Goal: Task Accomplishment & Management: Complete application form

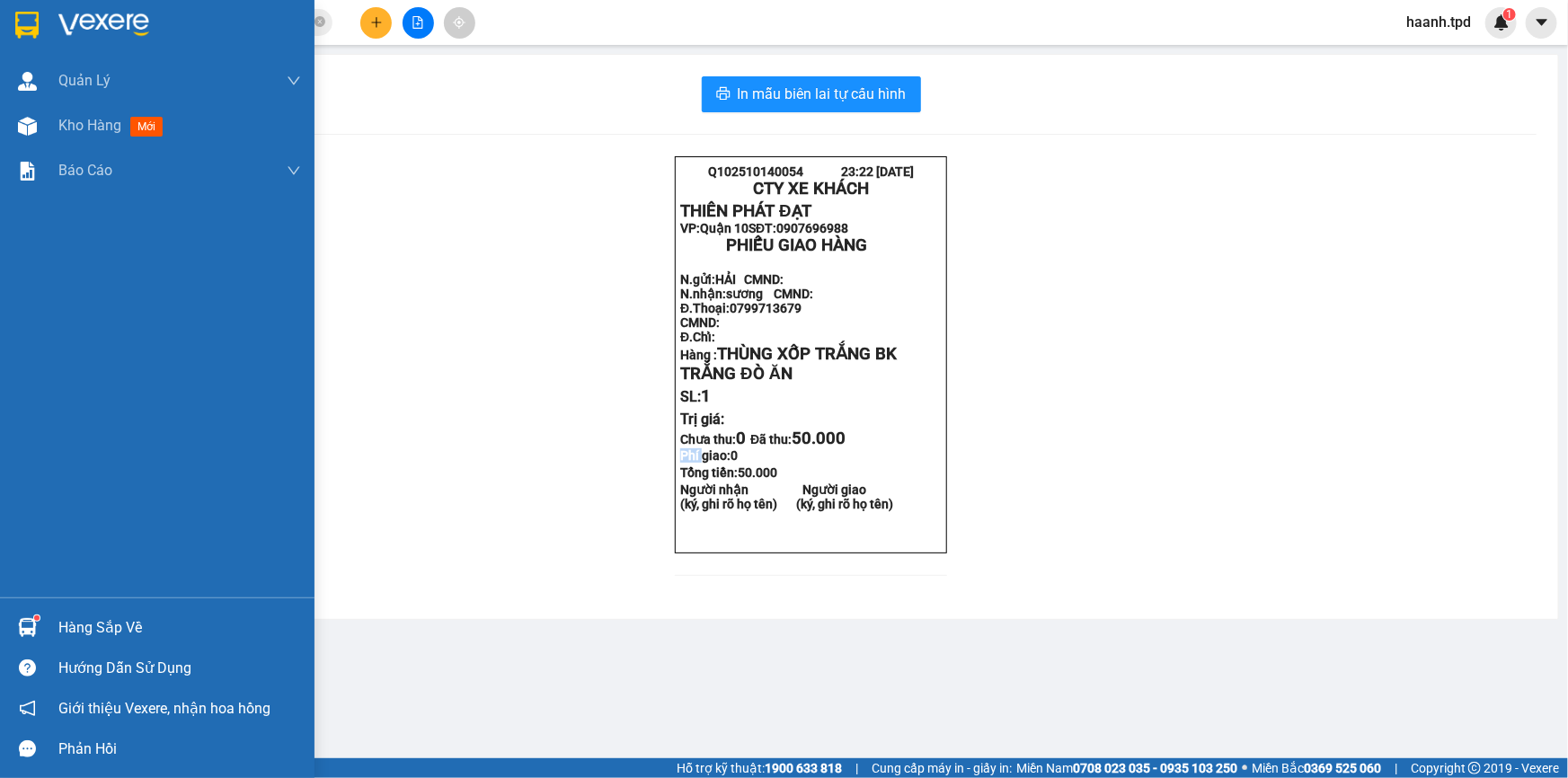
click at [73, 632] on div "Hàng sắp về" at bounding box center [179, 628] width 243 height 27
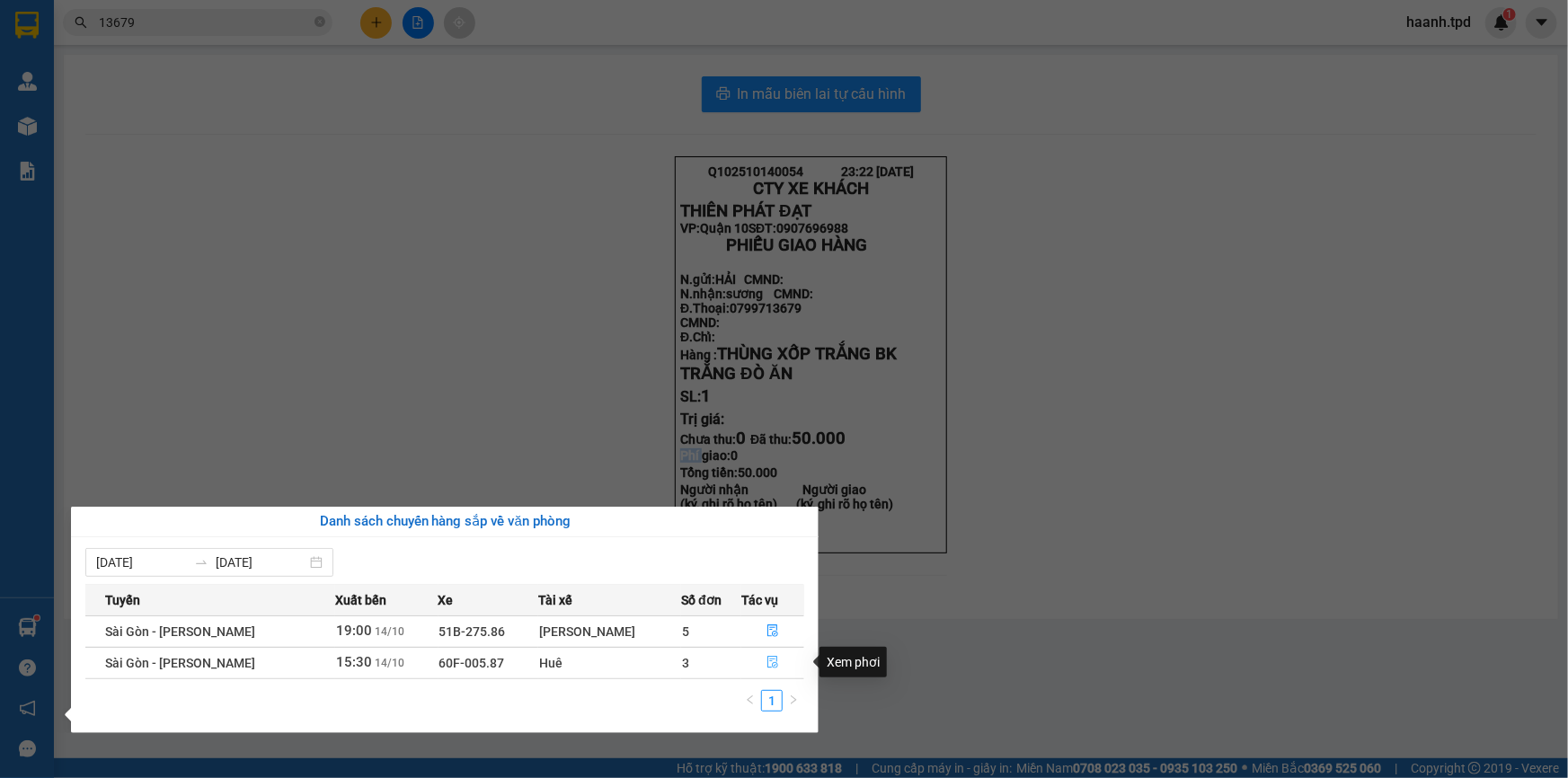
click at [770, 660] on icon "file-done" at bounding box center [773, 663] width 13 height 13
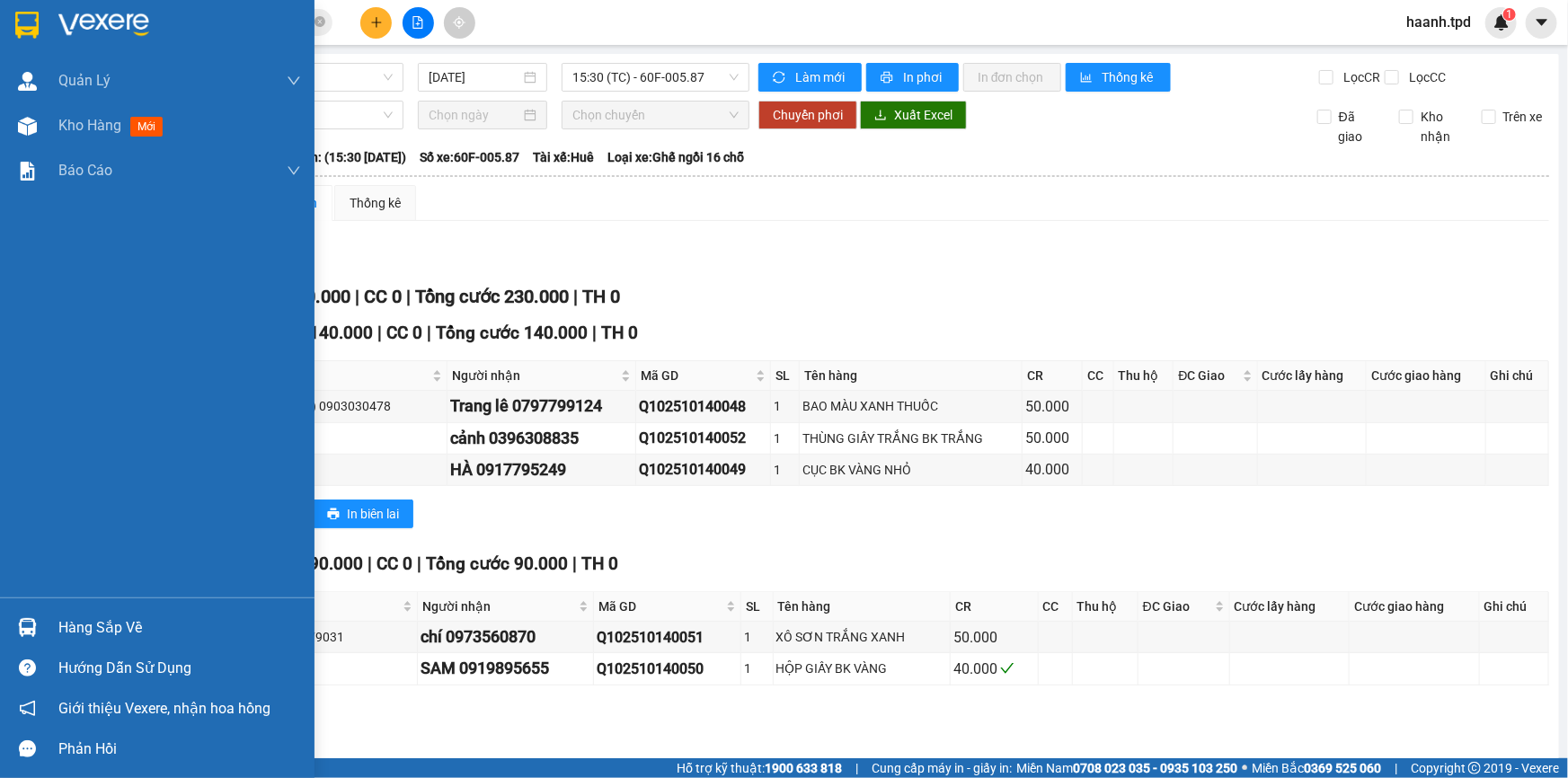
click at [18, 619] on img at bounding box center [27, 628] width 18 height 18
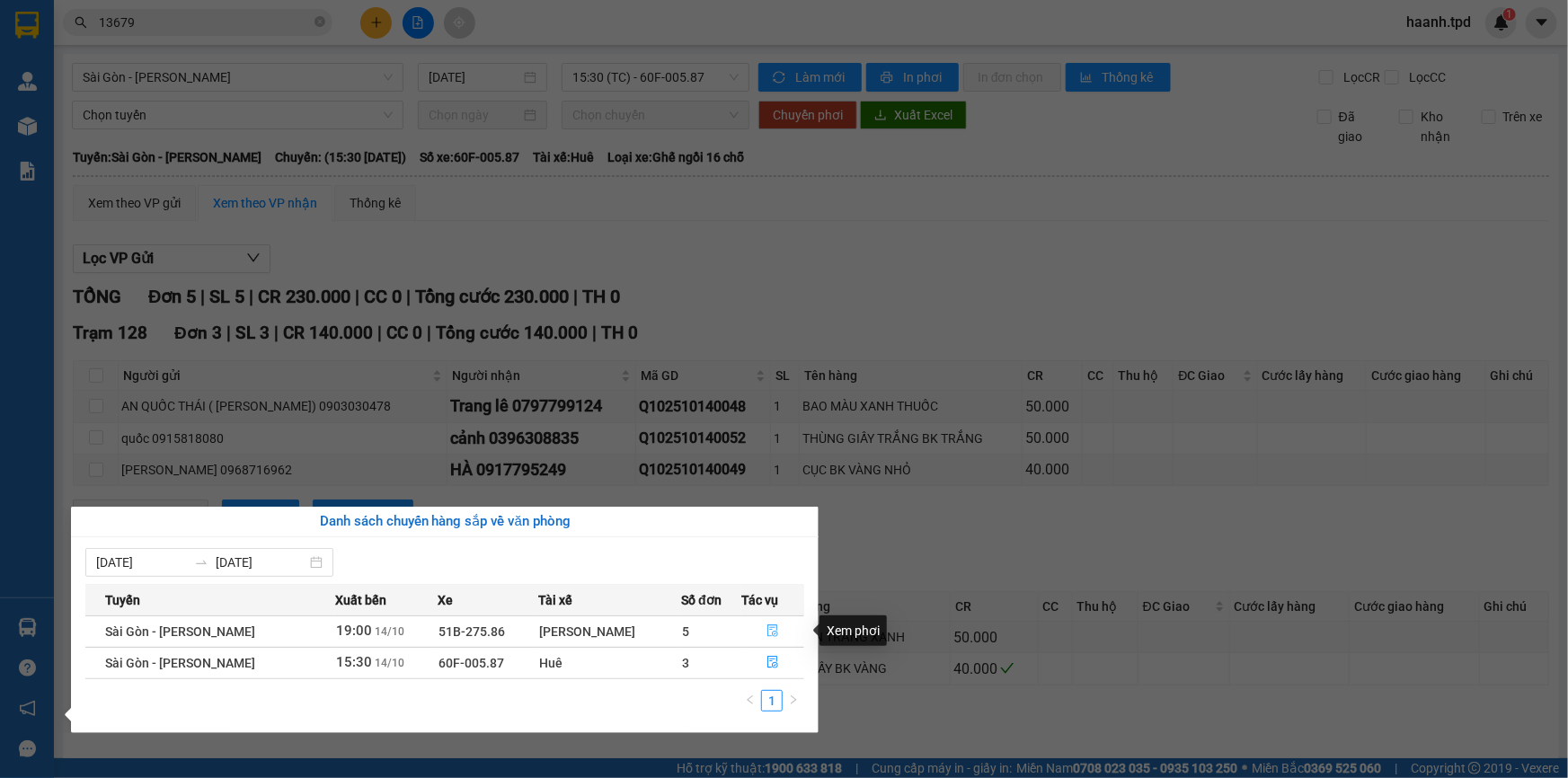
click at [774, 629] on icon "file-done" at bounding box center [773, 631] width 13 height 13
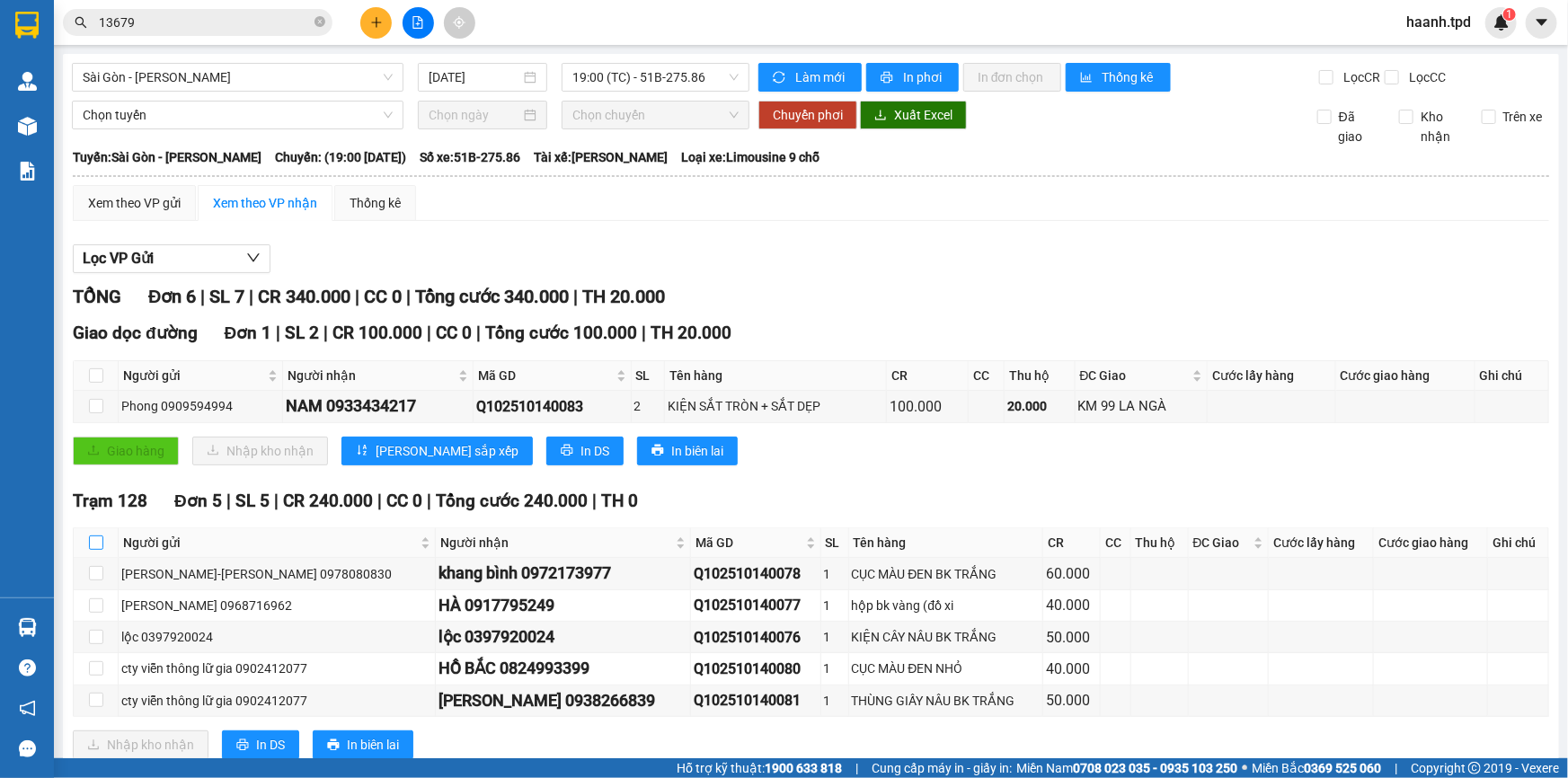
click at [90, 547] on input "checkbox" at bounding box center [96, 543] width 15 height 15
checkbox input "true"
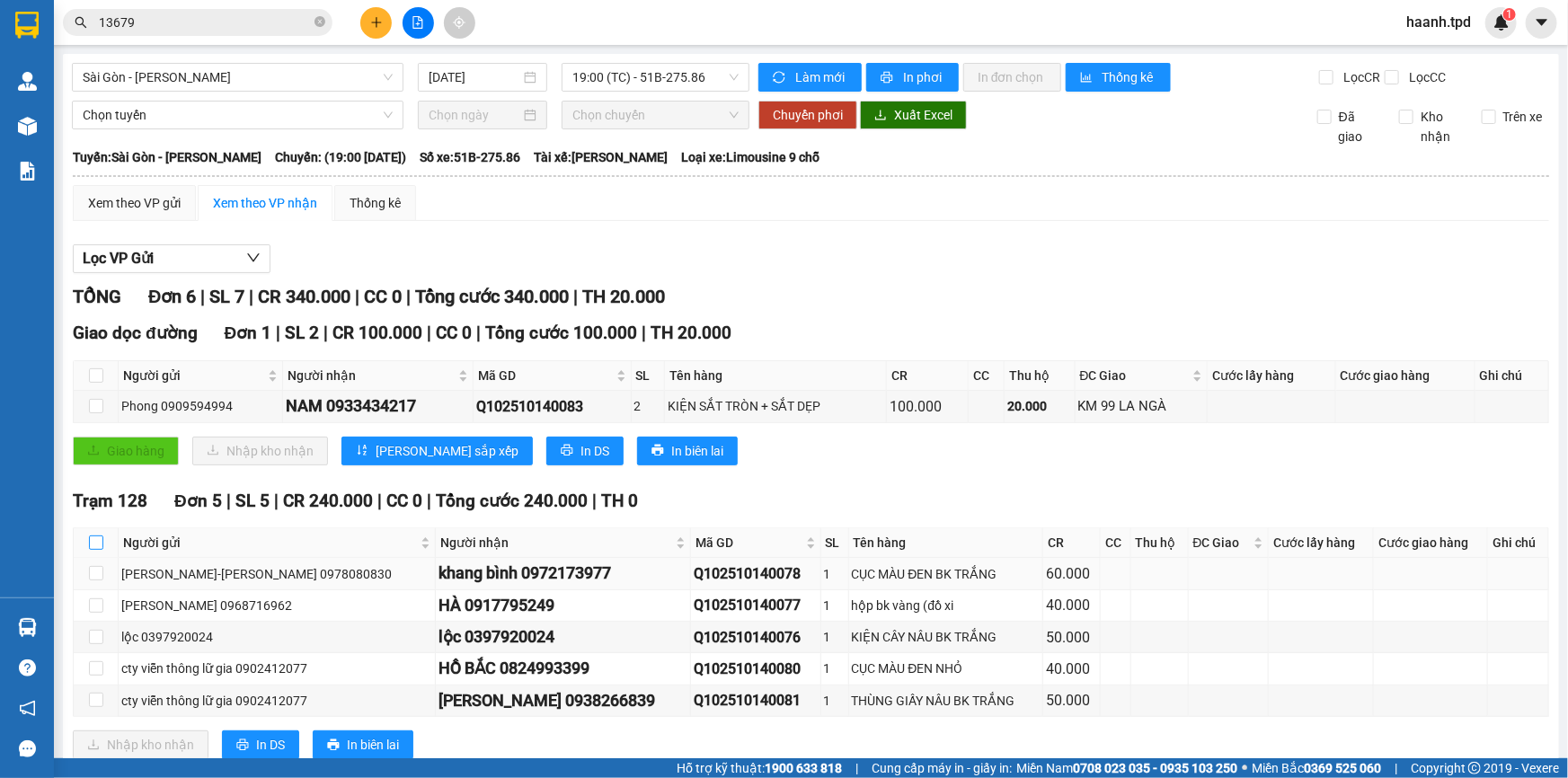
checkbox input "true"
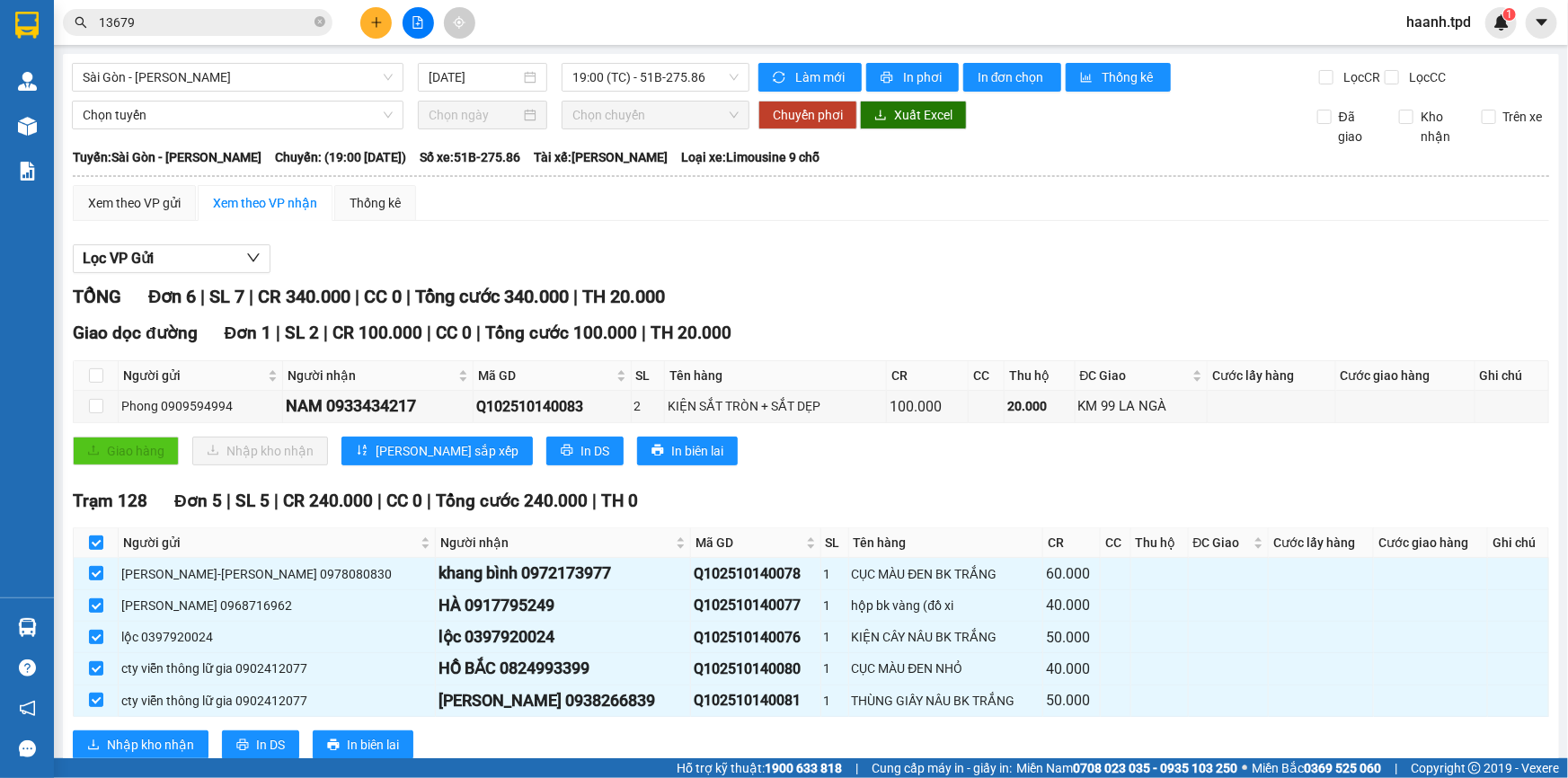
click at [94, 530] on th at bounding box center [96, 544] width 45 height 30
click at [98, 541] on input "checkbox" at bounding box center [96, 543] width 15 height 15
checkbox input "false"
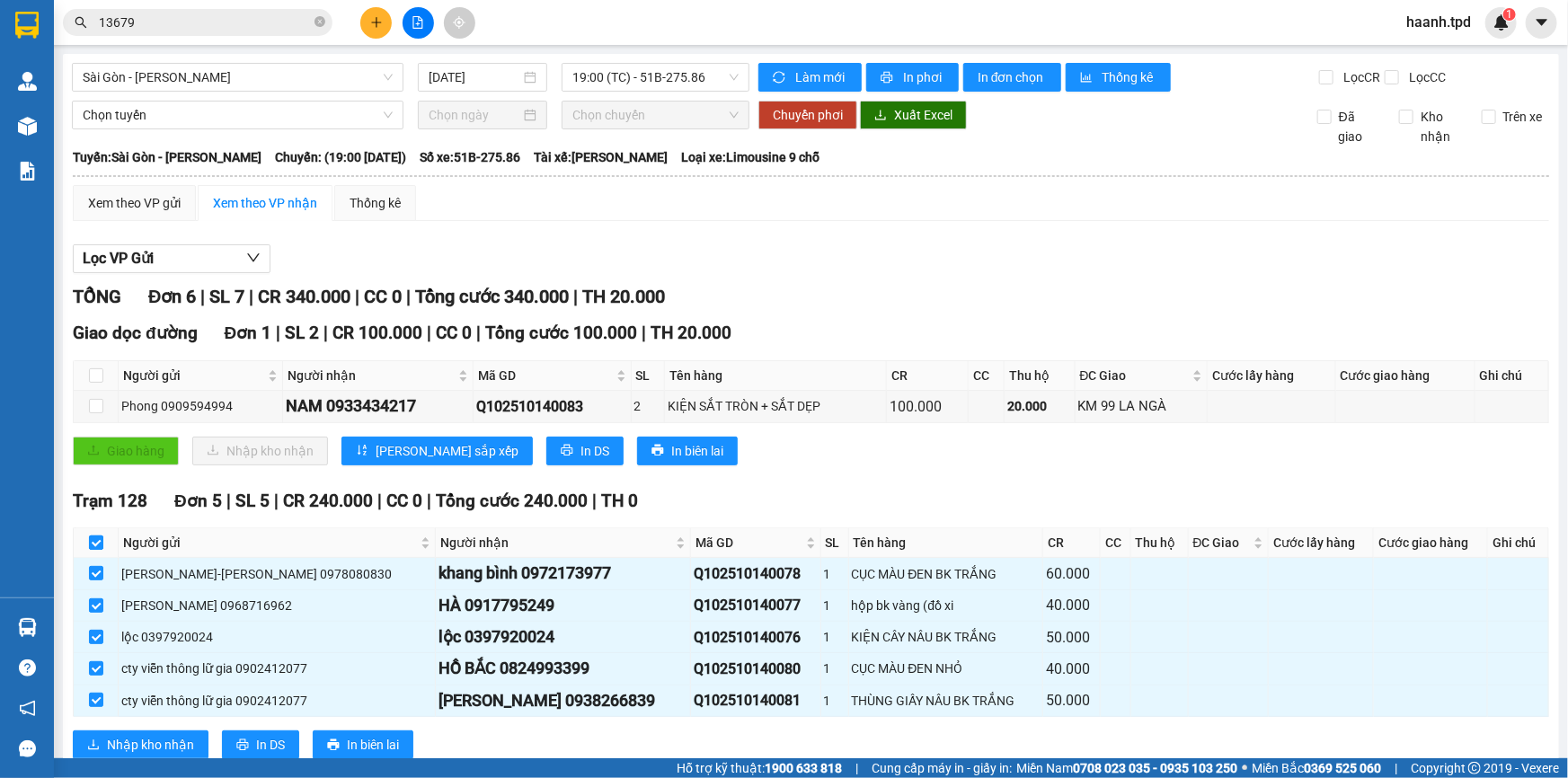
checkbox input "false"
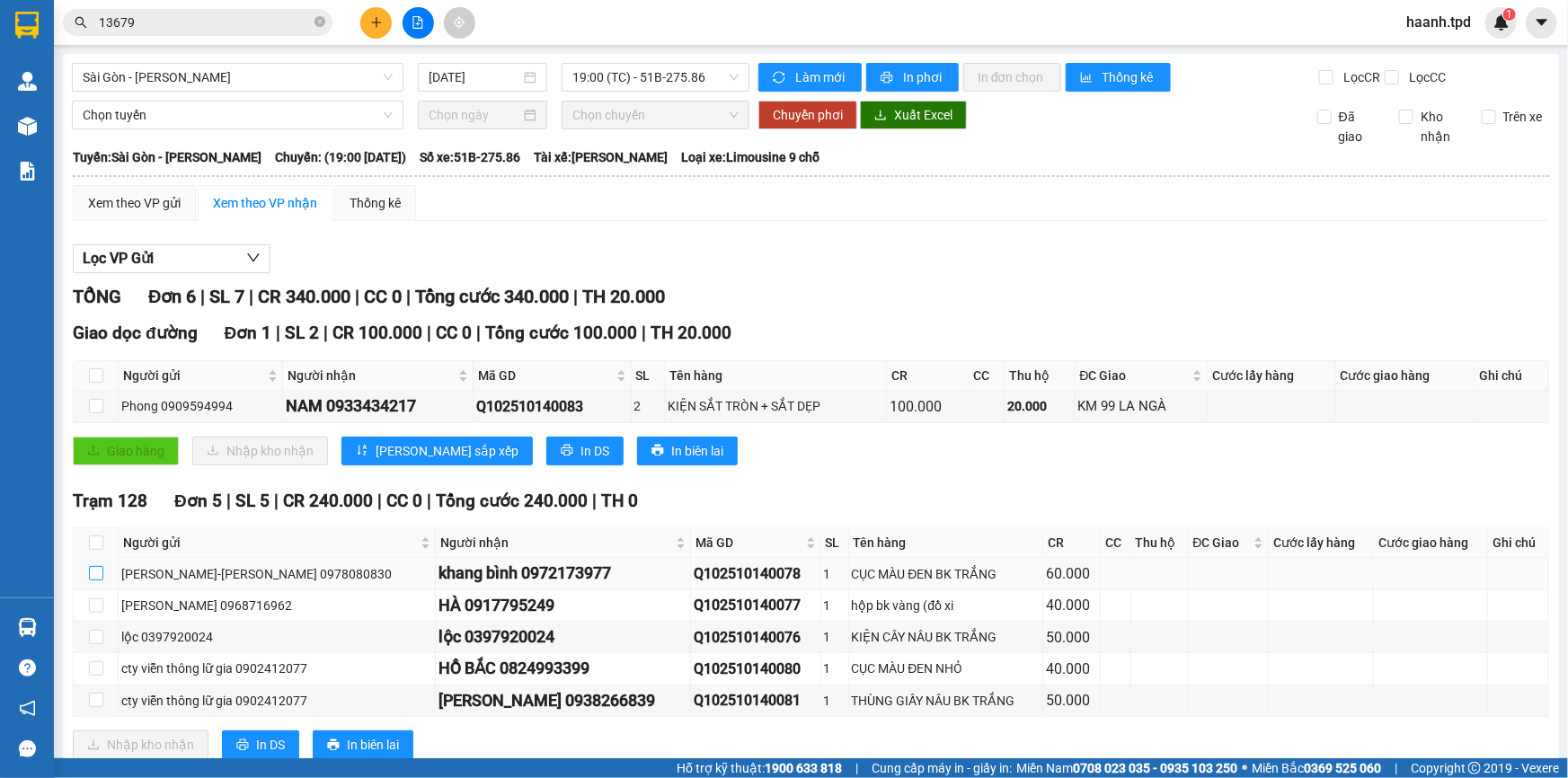
click at [96, 573] on input "checkbox" at bounding box center [96, 573] width 15 height 15
checkbox input "true"
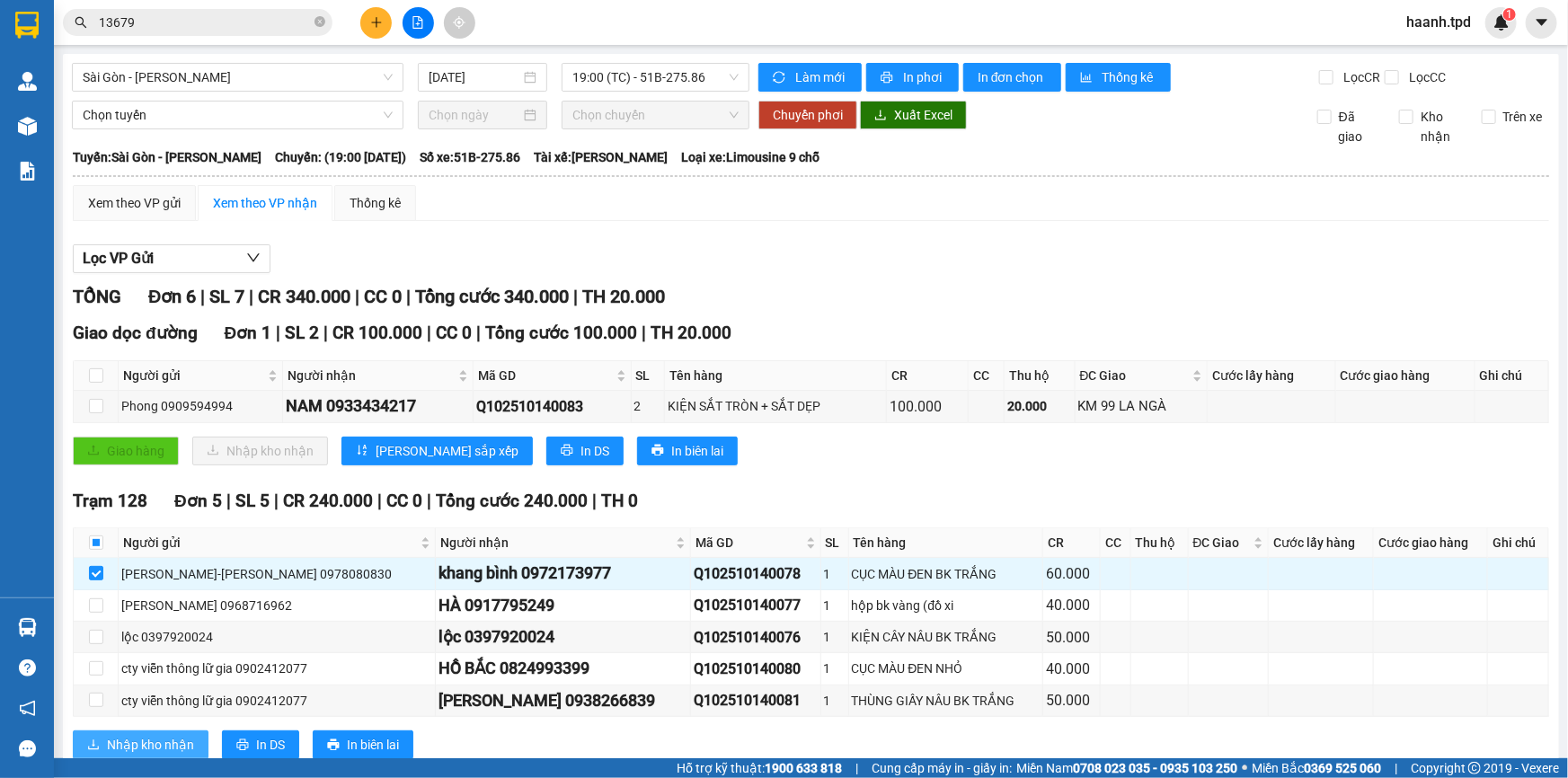
click at [122, 735] on span "Nhập kho nhận" at bounding box center [150, 744] width 87 height 19
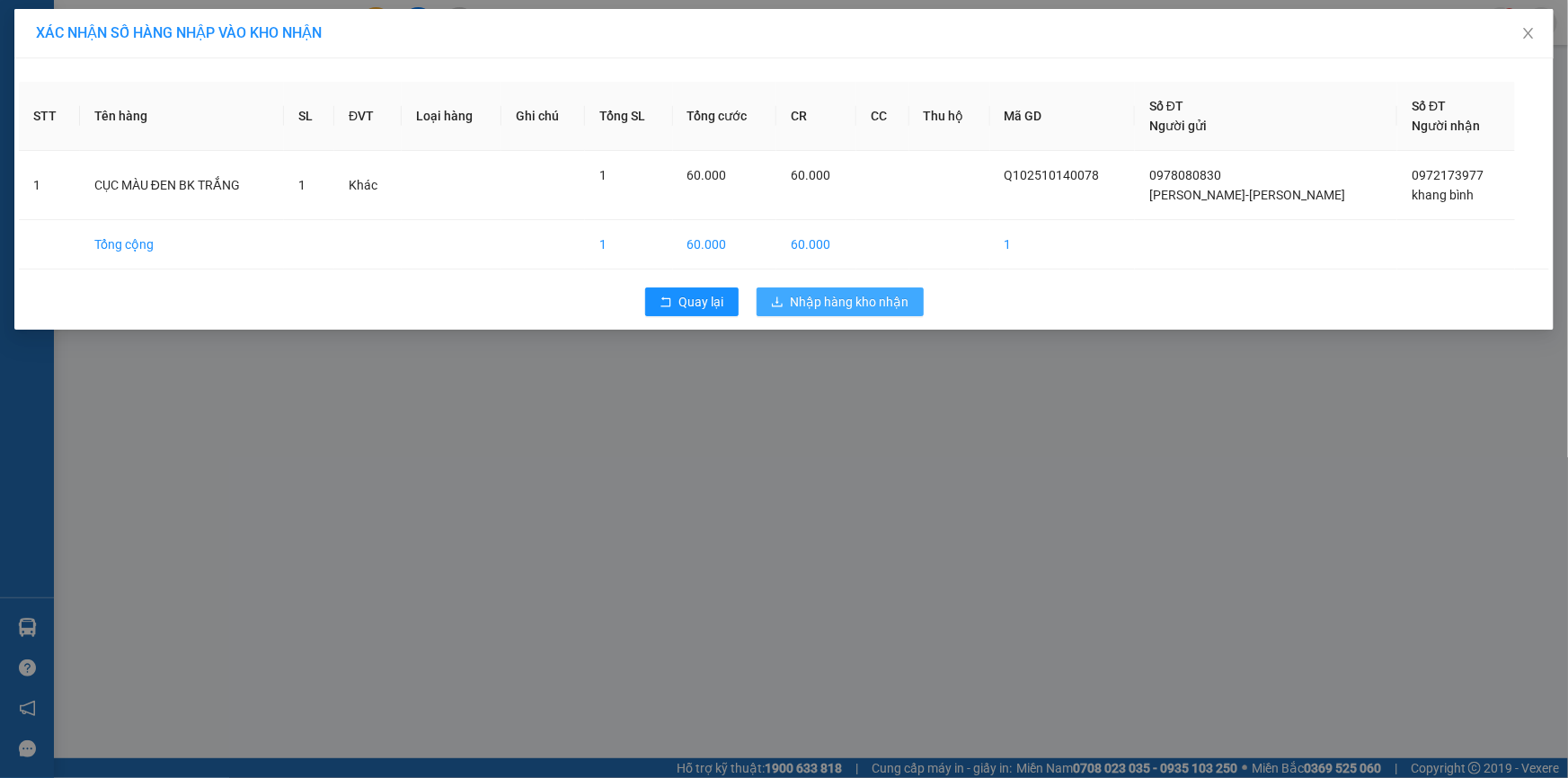
click at [883, 299] on span "Nhập hàng kho nhận" at bounding box center [850, 301] width 119 height 19
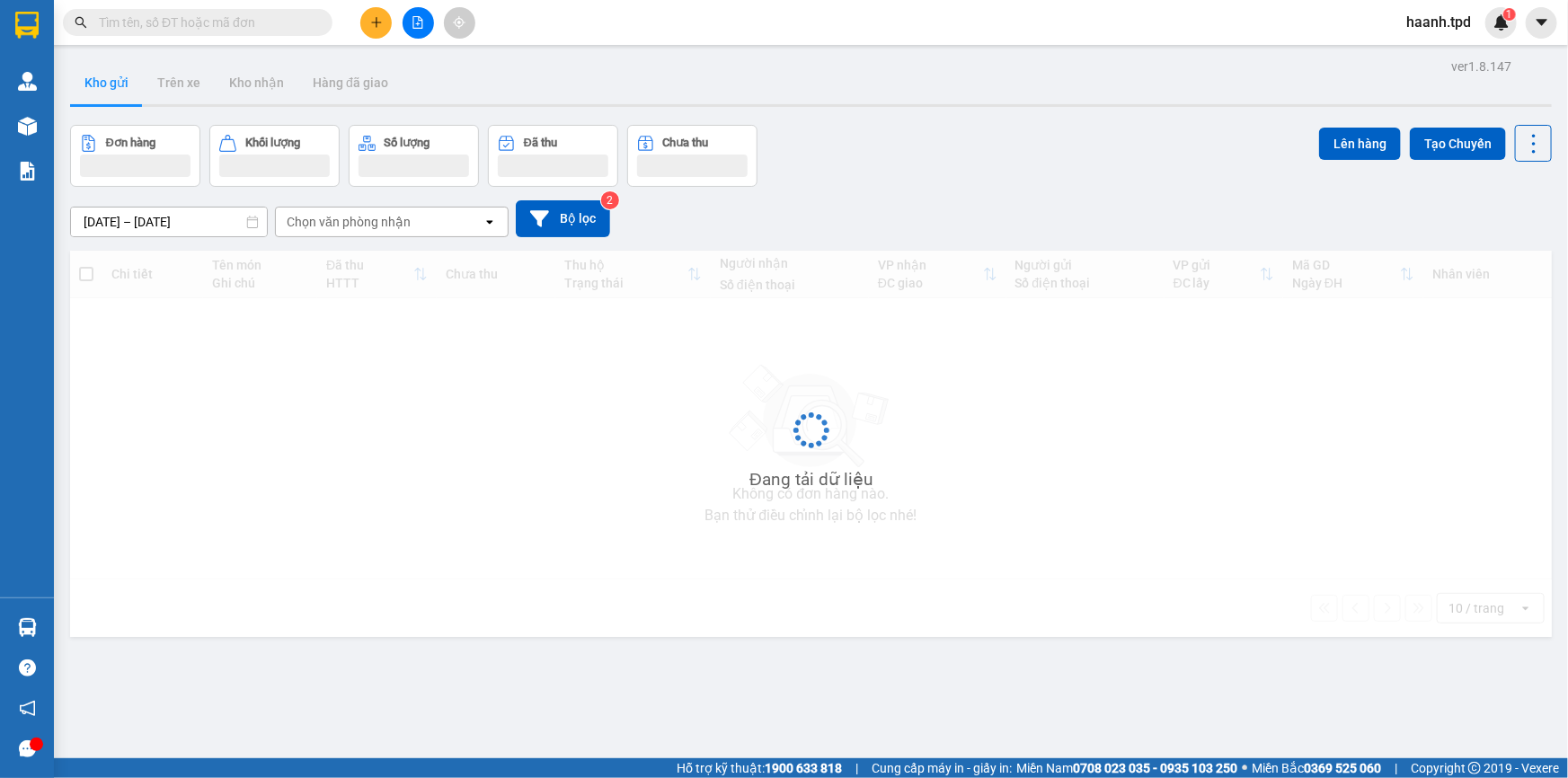
click at [195, 24] on input "text" at bounding box center [205, 22] width 212 height 19
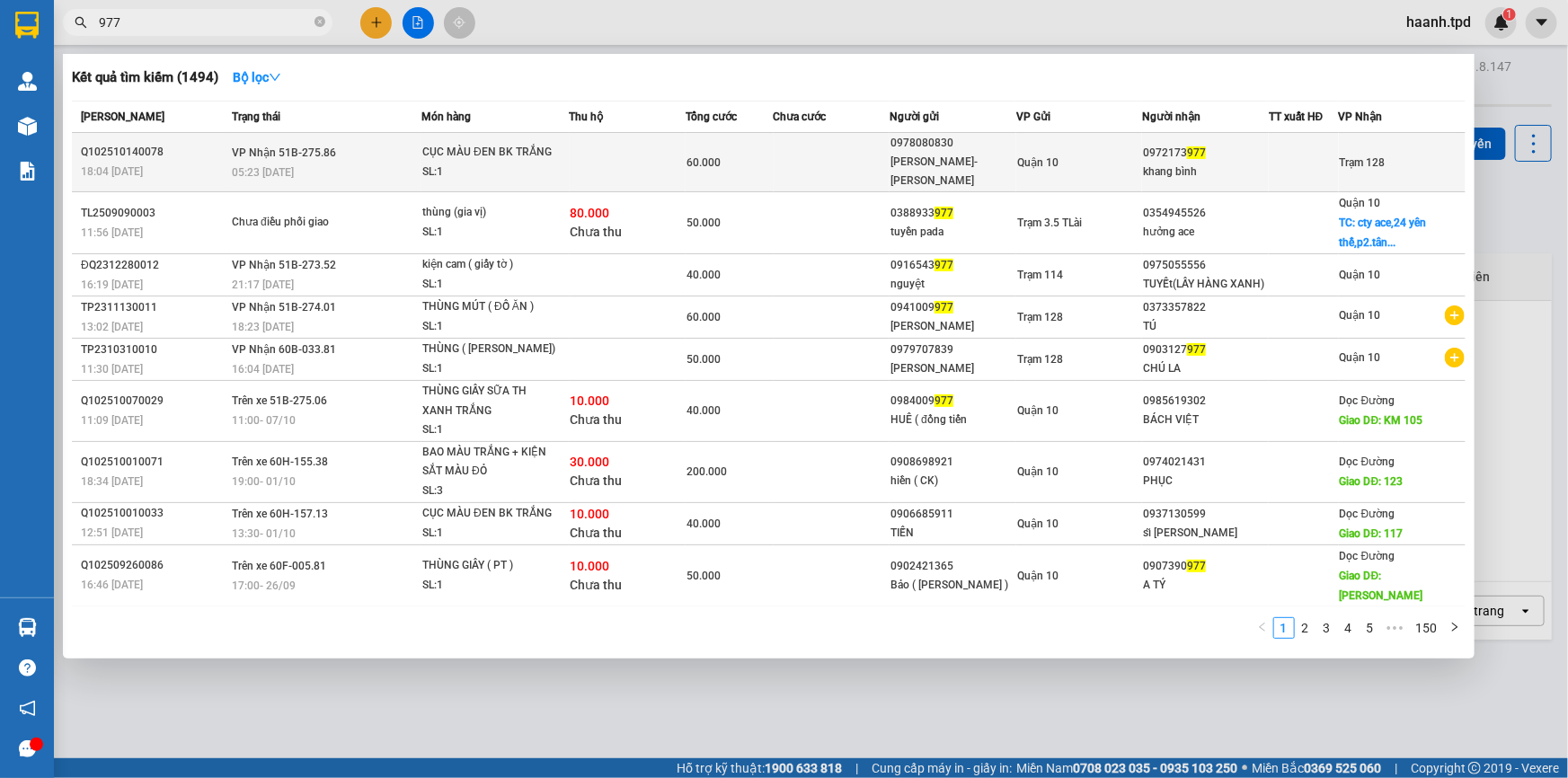
type input "977"
click at [1081, 151] on td "Quận 10" at bounding box center [1079, 162] width 126 height 59
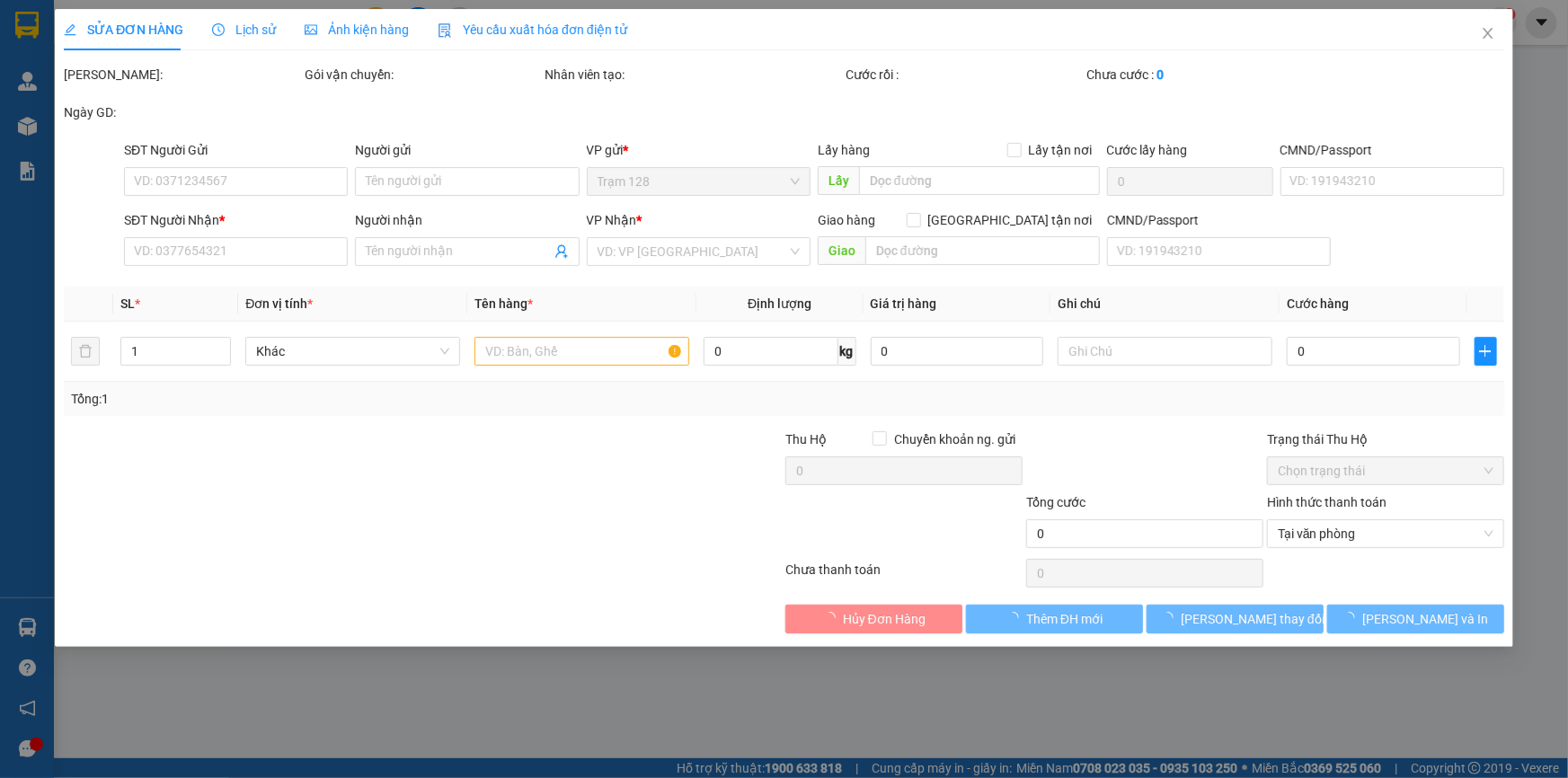
type input "0978080830"
type input "[PERSON_NAME]-[PERSON_NAME]"
type input "079065006811"
type input "0972173977"
type input "khang bình"
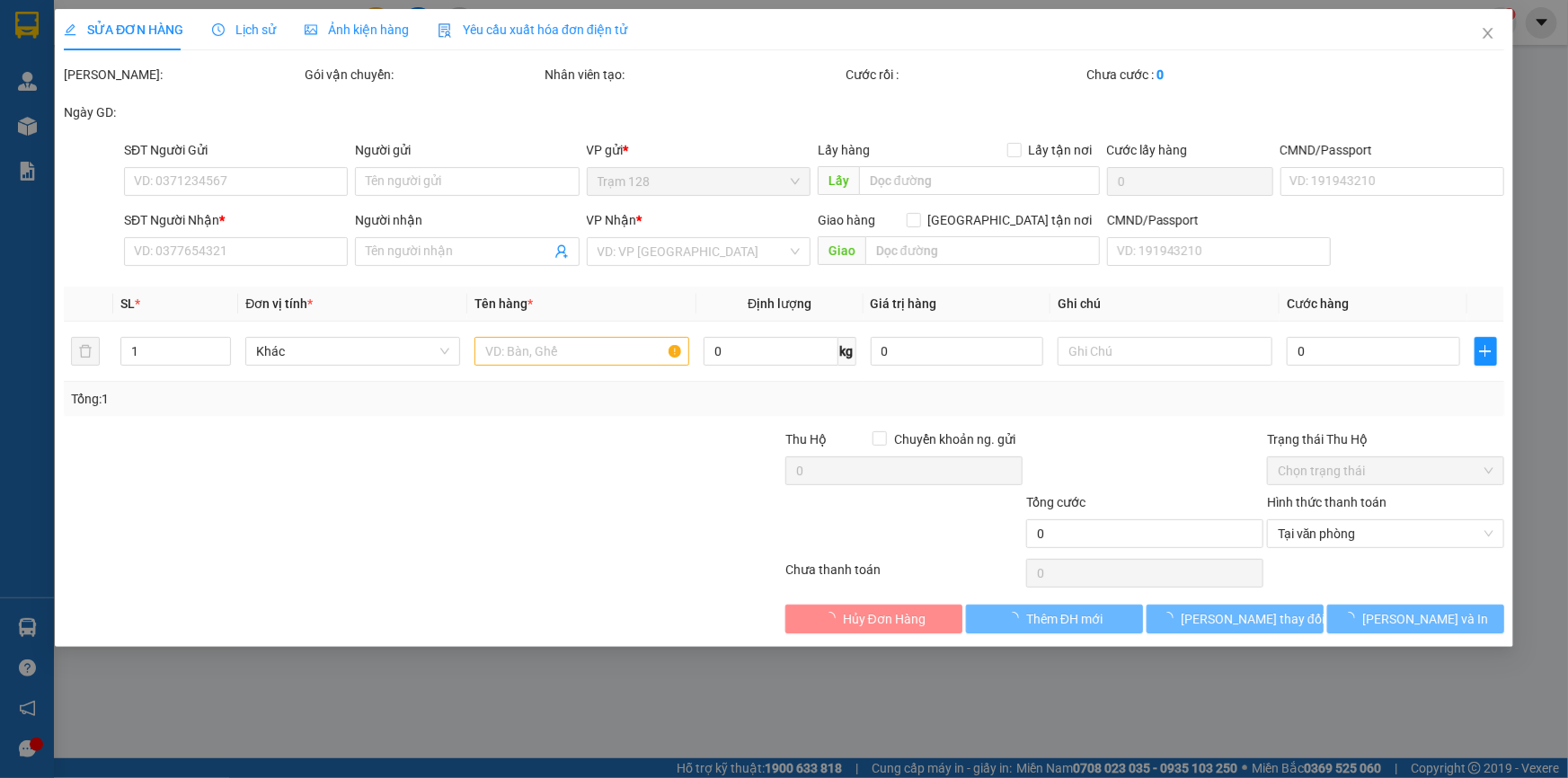
type input "60.000"
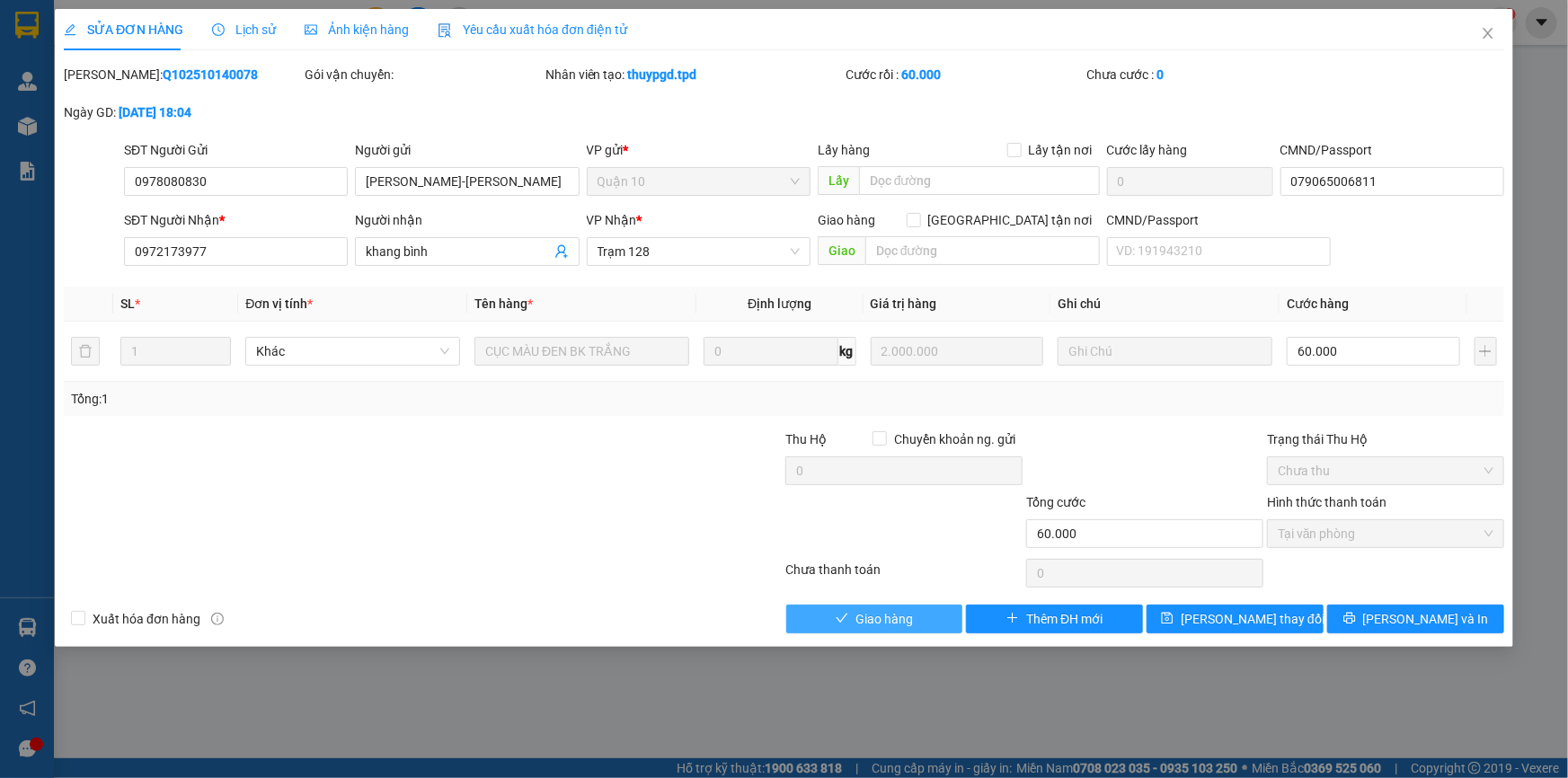
click at [883, 609] on span "Giao hàng" at bounding box center [884, 618] width 57 height 19
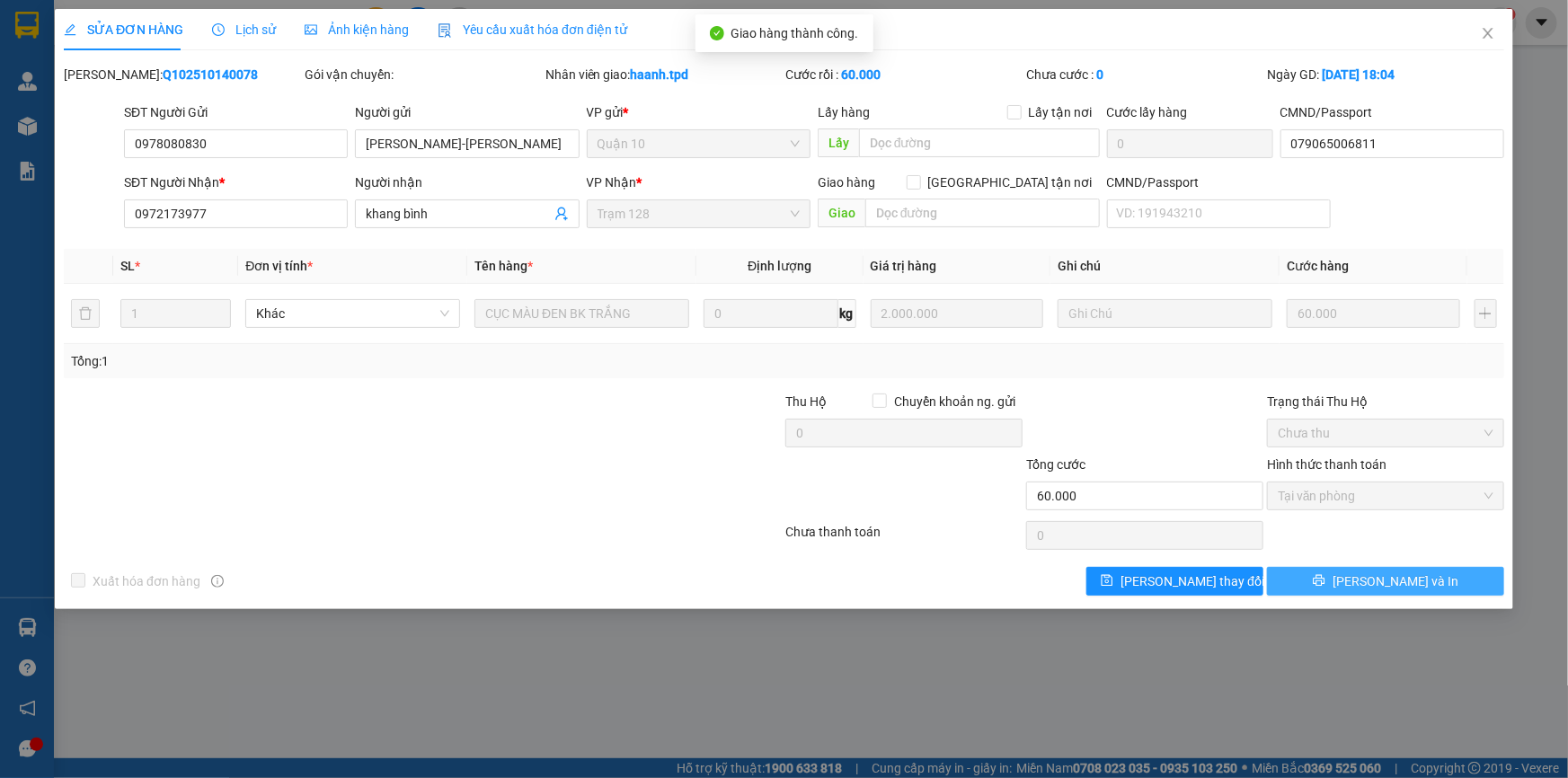
click at [1402, 578] on span "[PERSON_NAME] và In" at bounding box center [1395, 581] width 126 height 19
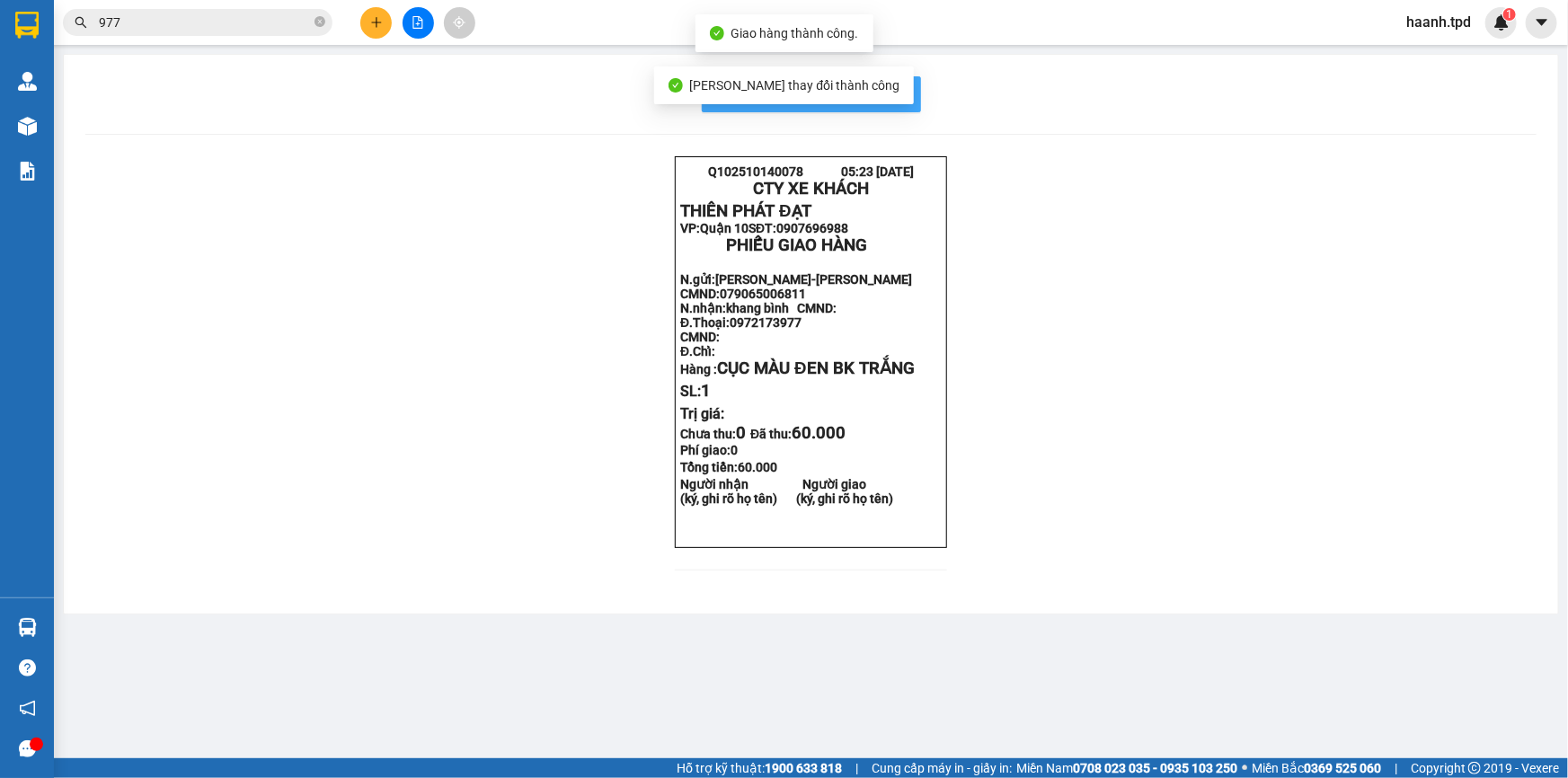
click at [902, 87] on span "In mẫu biên lai tự cấu hình" at bounding box center [821, 94] width 169 height 22
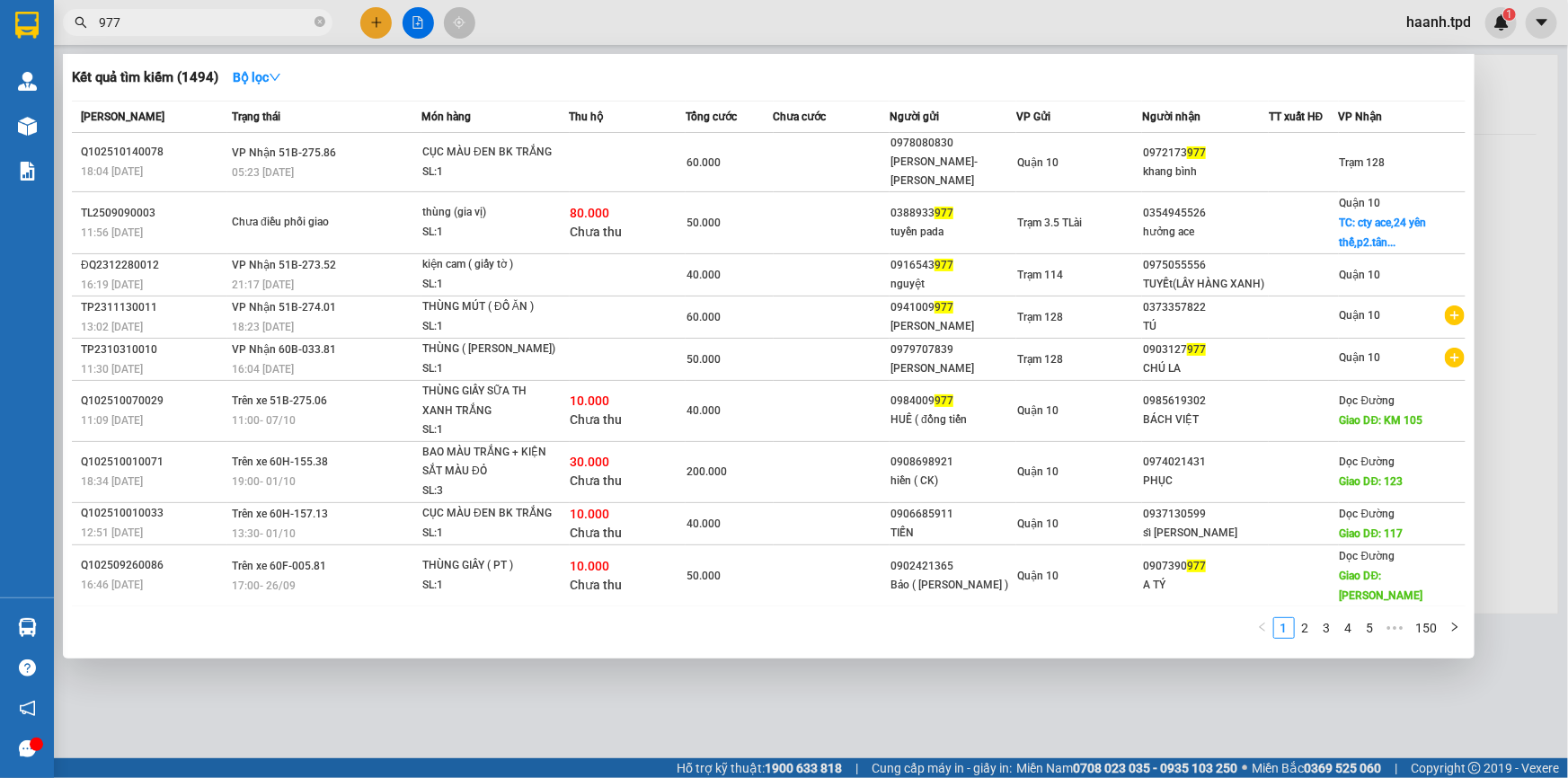
click at [262, 30] on input "977" at bounding box center [205, 22] width 212 height 19
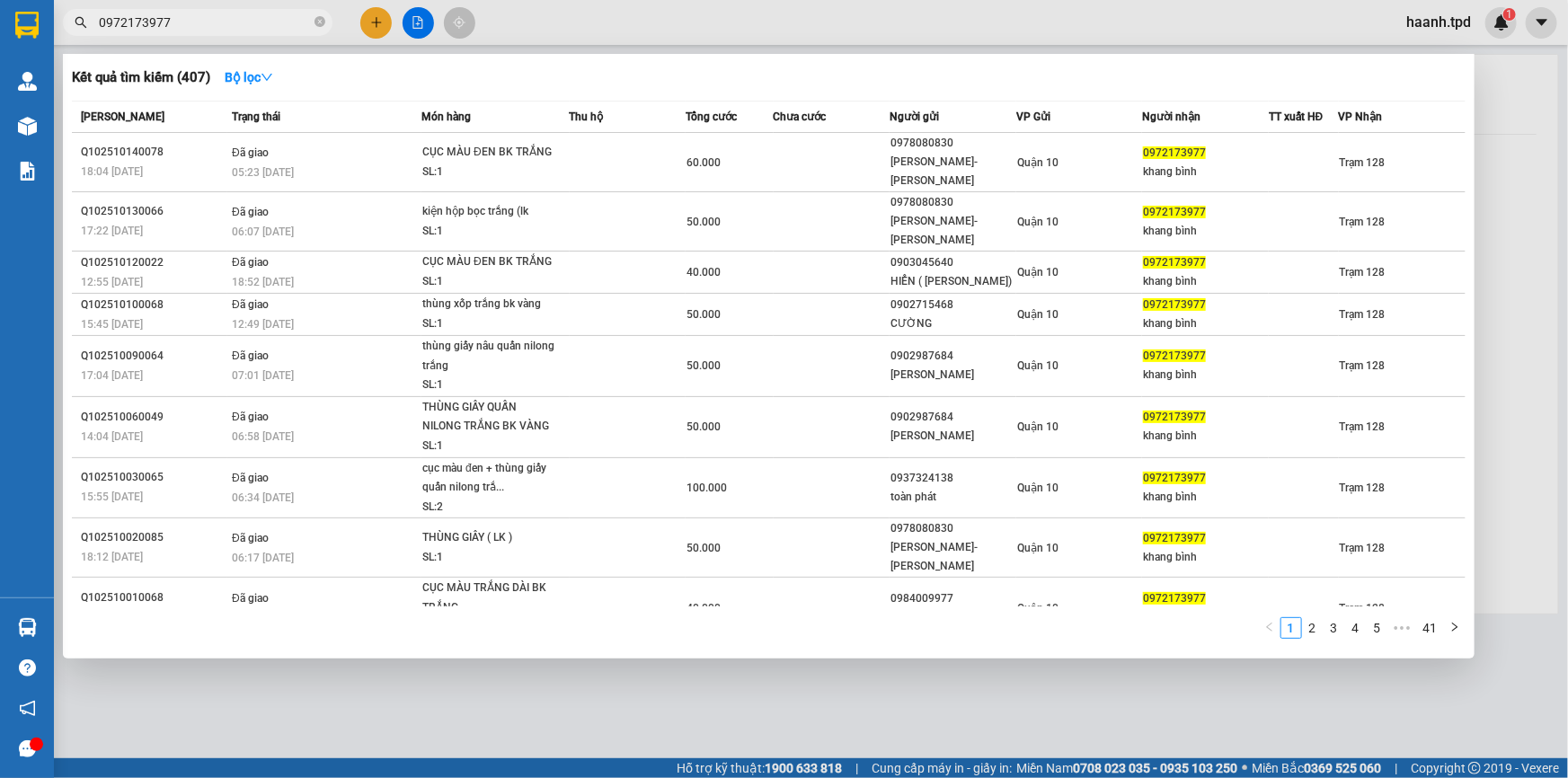
type input "0972173977"
